Goal: Information Seeking & Learning: Find specific fact

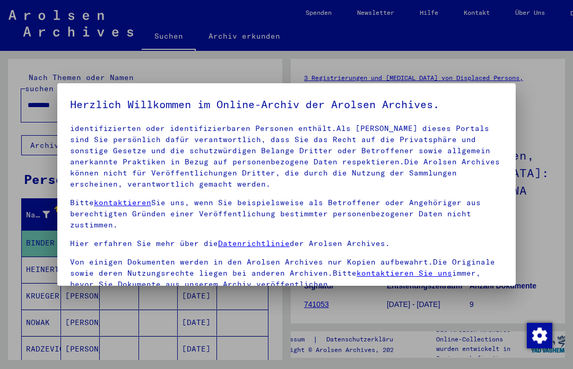
scroll to position [59, 0]
click at [420, 204] on p "Bitte kontaktieren Sie uns, wenn Sie beispielsweise als Betroffener oder Angehö…" at bounding box center [286, 214] width 433 height 33
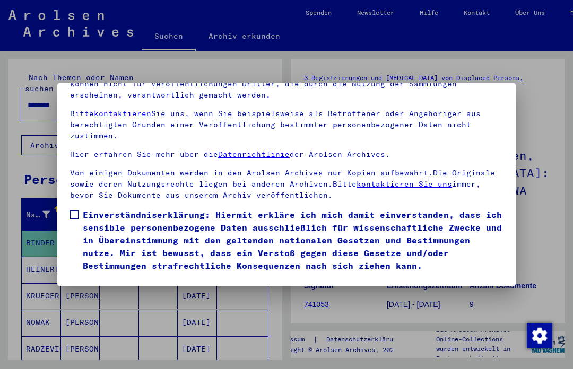
scroll to position [114, 0]
click at [76, 209] on label "Einverständniserklärung: Hiermit erkläre ich mich damit einverstanden, dass ich…" at bounding box center [286, 241] width 433 height 64
click at [94, 278] on button "Ich stimme zu" at bounding box center [110, 288] width 80 height 20
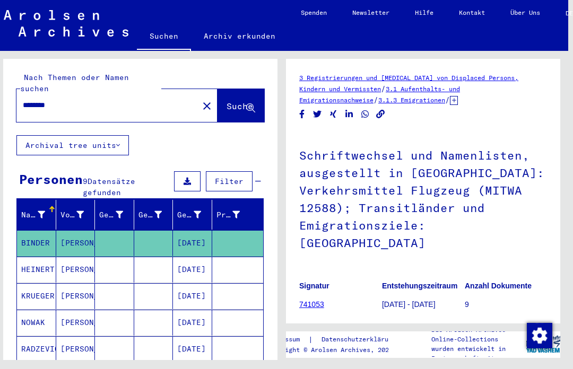
scroll to position [28, 6]
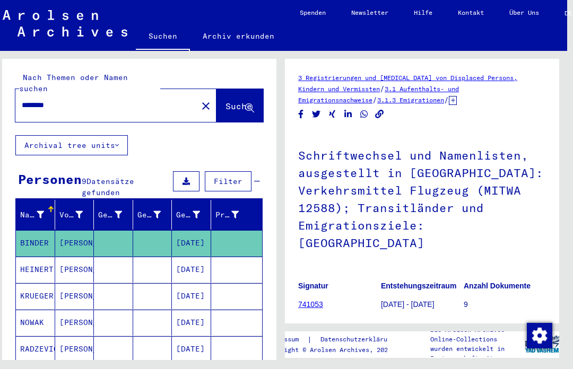
click at [18, 310] on mat-cell "NOWAK" at bounding box center [35, 323] width 39 height 26
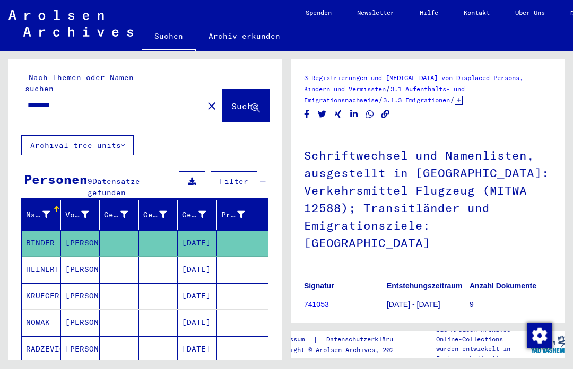
click at [33, 93] on div "********" at bounding box center [109, 105] width 176 height 24
click at [205, 100] on mat-icon "close" at bounding box center [211, 106] width 13 height 13
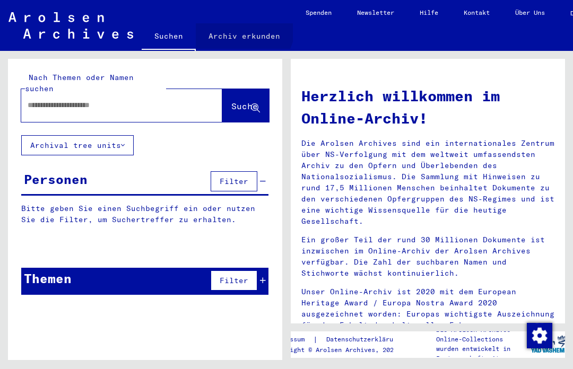
click at [234, 24] on link "Archiv erkunden" at bounding box center [244, 35] width 97 height 25
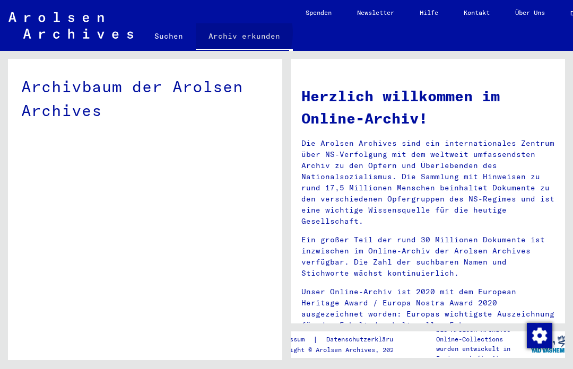
click at [229, 33] on link "Archiv erkunden" at bounding box center [244, 37] width 97 height 28
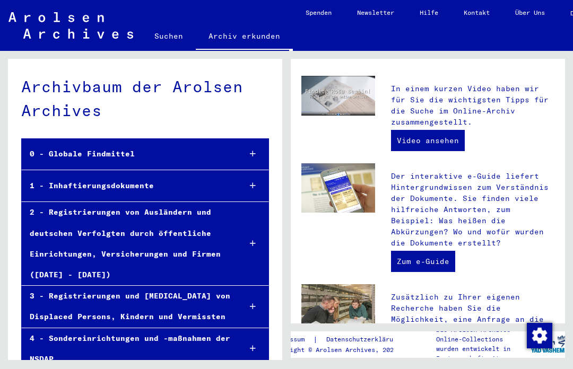
click at [178, 38] on link "Suchen" at bounding box center [169, 35] width 54 height 25
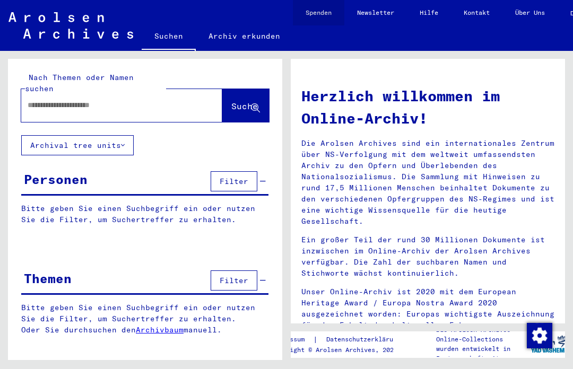
click at [326, 16] on link "Spenden" at bounding box center [318, 12] width 51 height 25
